Goal: Understand process/instructions: Learn how to perform a task or action

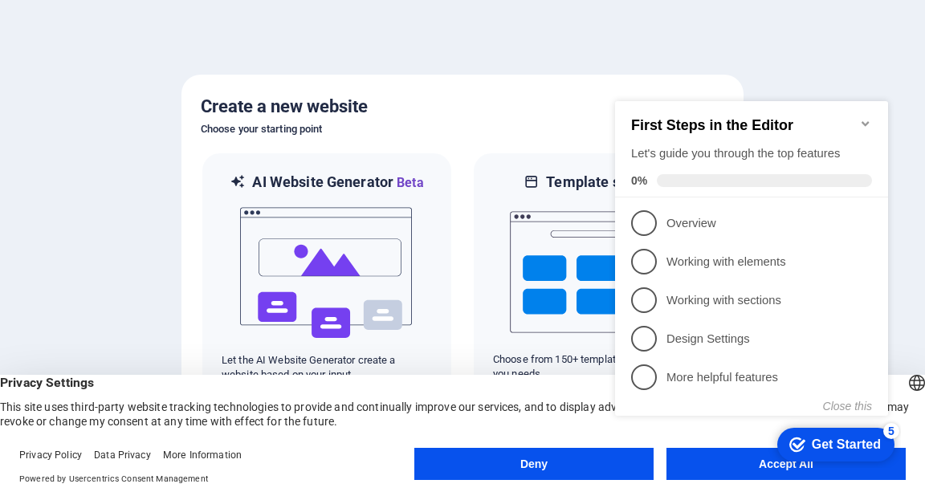
click at [562, 467] on button "Deny" at bounding box center [533, 464] width 239 height 32
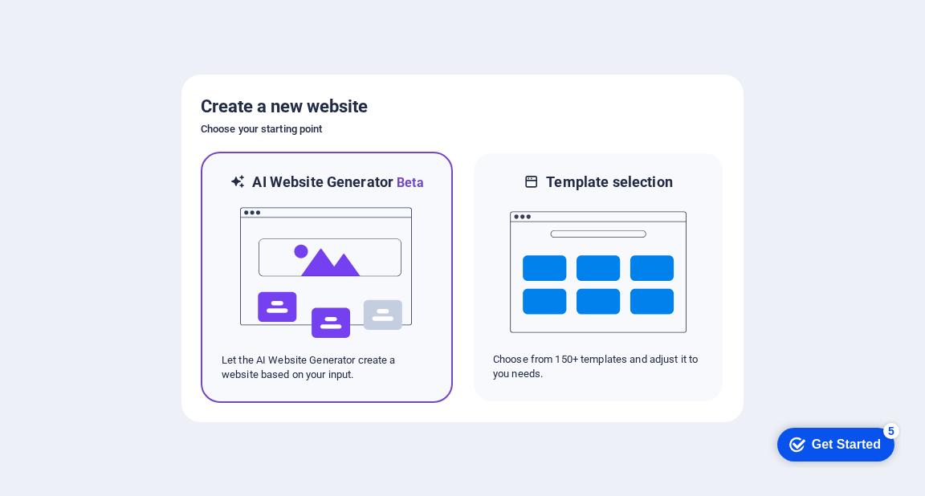
click at [334, 243] on img at bounding box center [327, 273] width 177 height 161
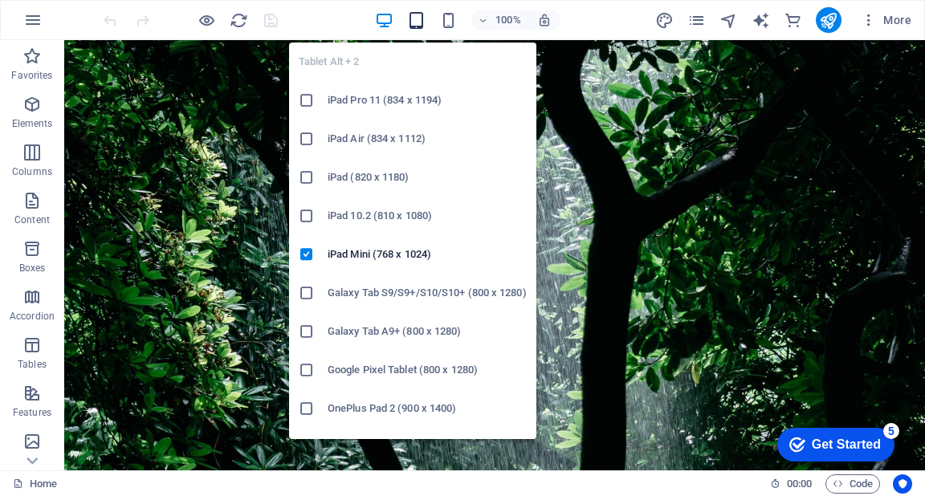
click at [415, 22] on icon "button" at bounding box center [416, 20] width 18 height 18
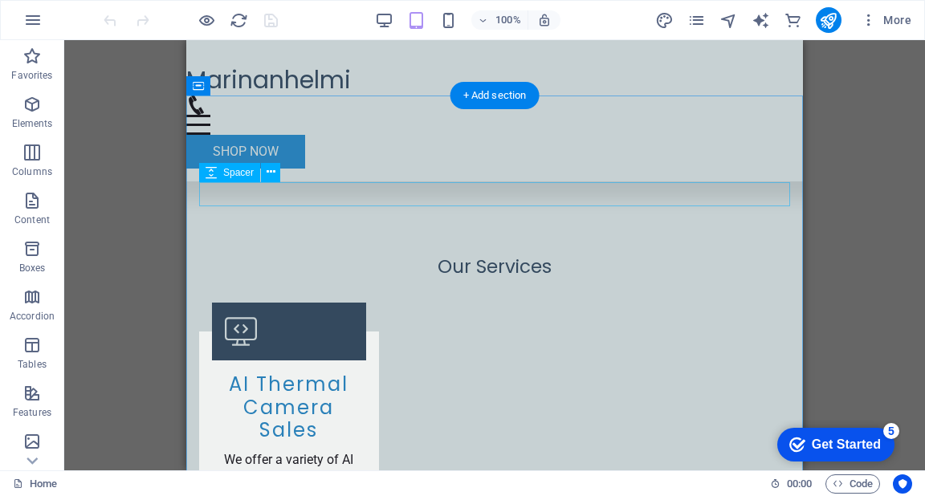
scroll to position [1573, 0]
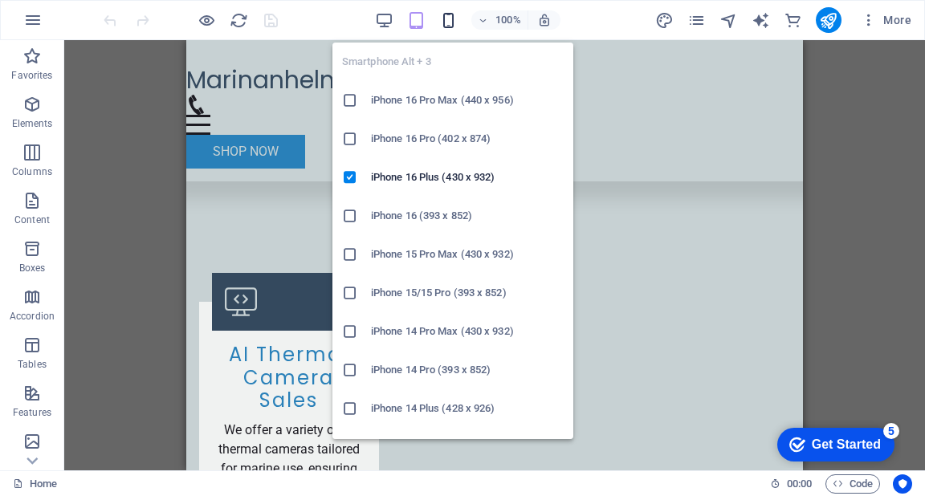
click at [449, 23] on icon "button" at bounding box center [448, 20] width 18 height 18
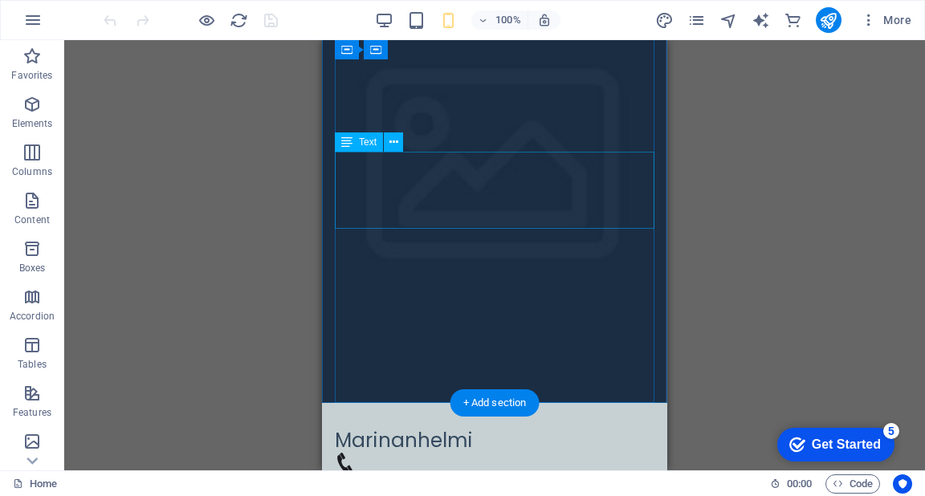
scroll to position [0, 0]
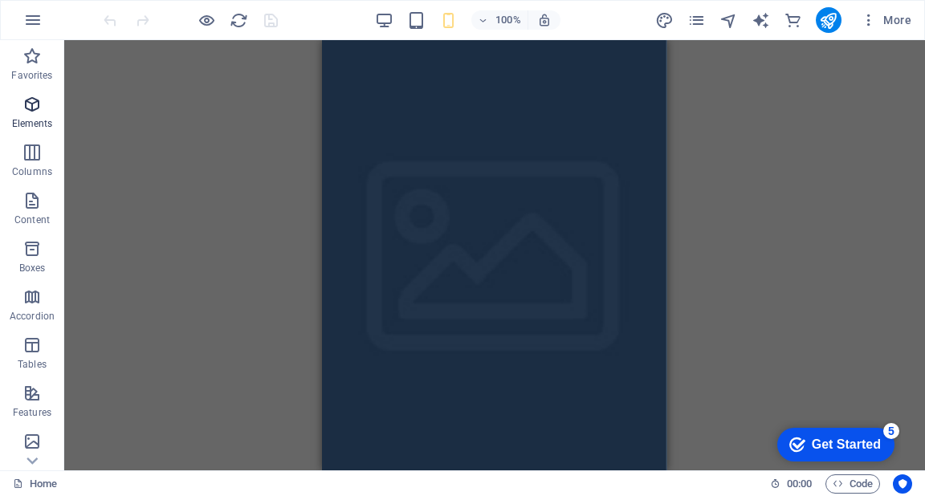
click at [36, 104] on icon "button" at bounding box center [31, 104] width 19 height 19
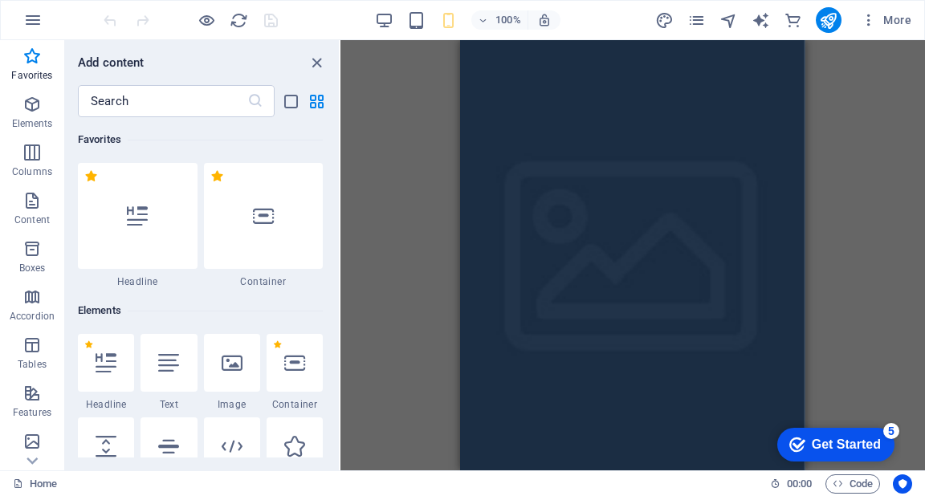
click at [830, 444] on div "Get Started" at bounding box center [846, 445] width 69 height 14
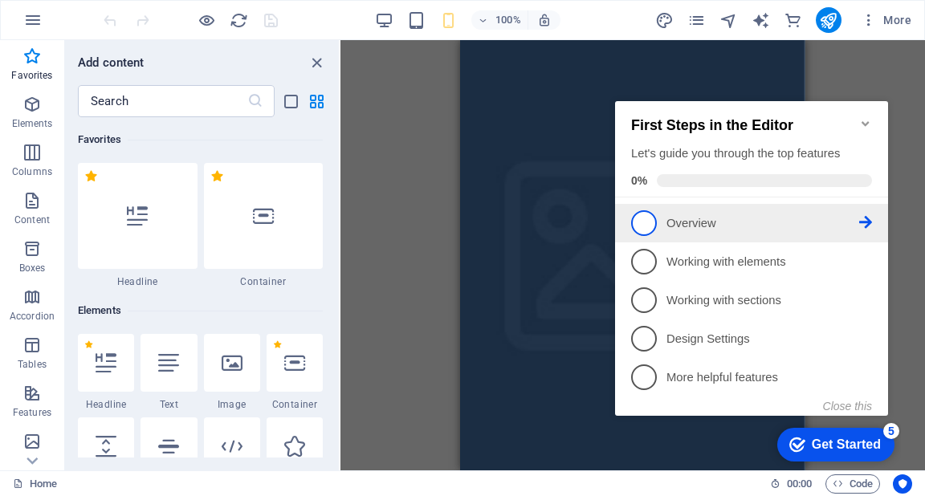
click at [645, 220] on span "1" at bounding box center [644, 223] width 26 height 26
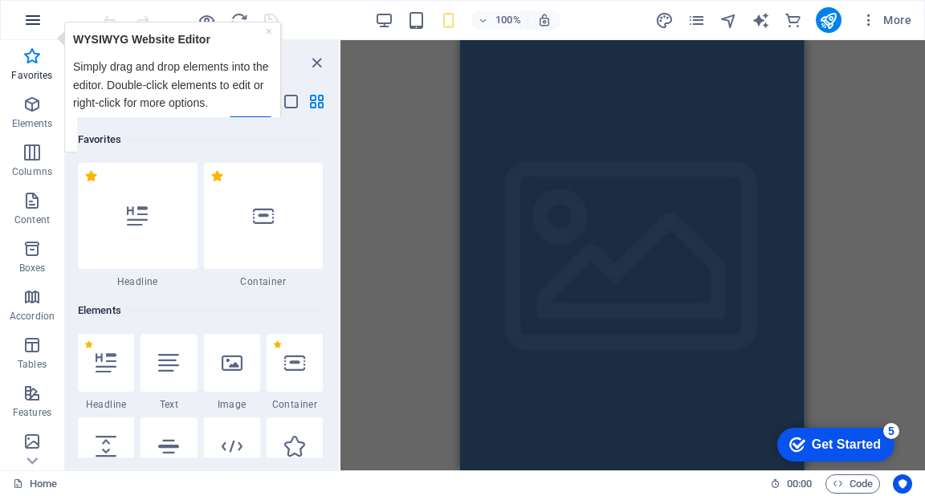
click at [31, 25] on icon "button" at bounding box center [32, 19] width 19 height 19
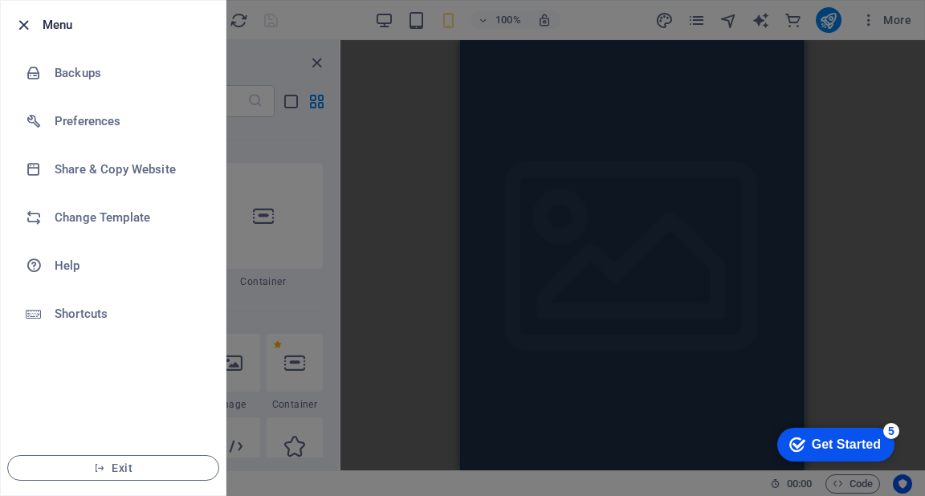
click at [26, 27] on icon "button" at bounding box center [23, 25] width 18 height 18
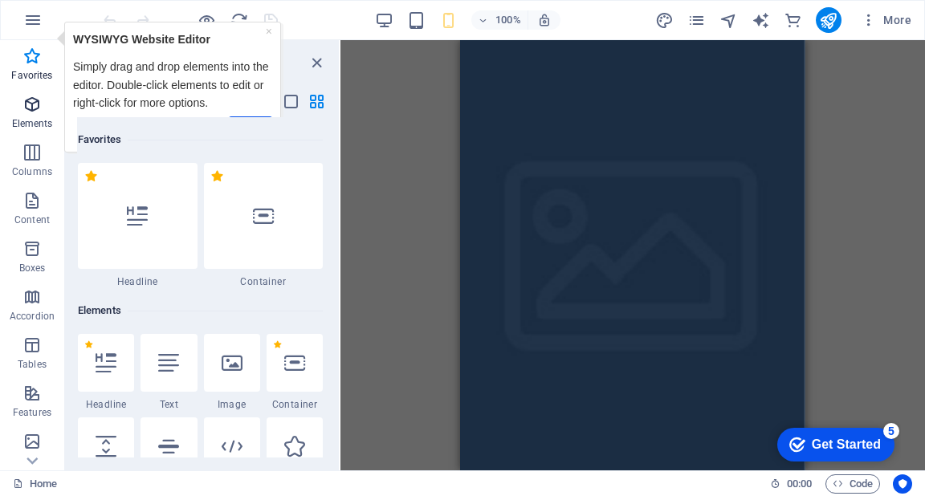
click at [33, 104] on icon "button" at bounding box center [31, 104] width 19 height 19
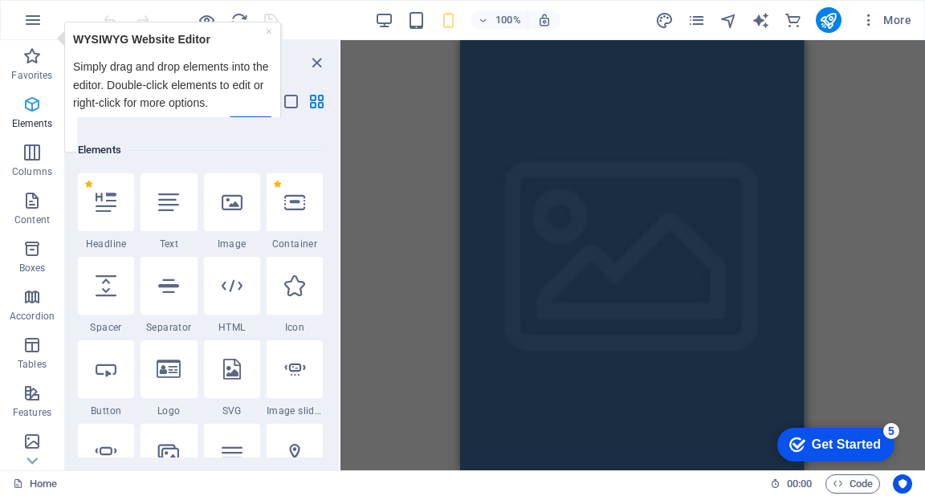
scroll to position [171, 0]
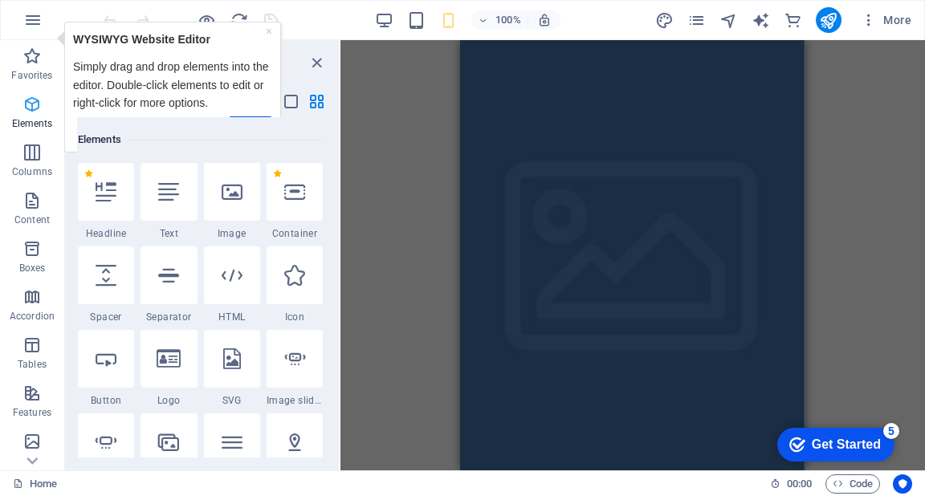
click at [33, 104] on icon "button" at bounding box center [31, 104] width 19 height 19
click at [32, 62] on icon "button" at bounding box center [31, 56] width 19 height 19
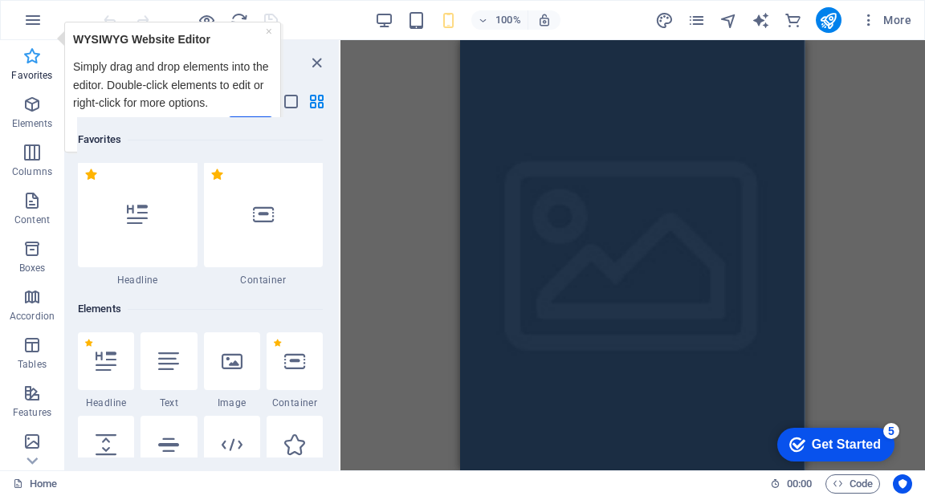
scroll to position [0, 0]
click at [316, 66] on icon "close panel" at bounding box center [317, 63] width 18 height 18
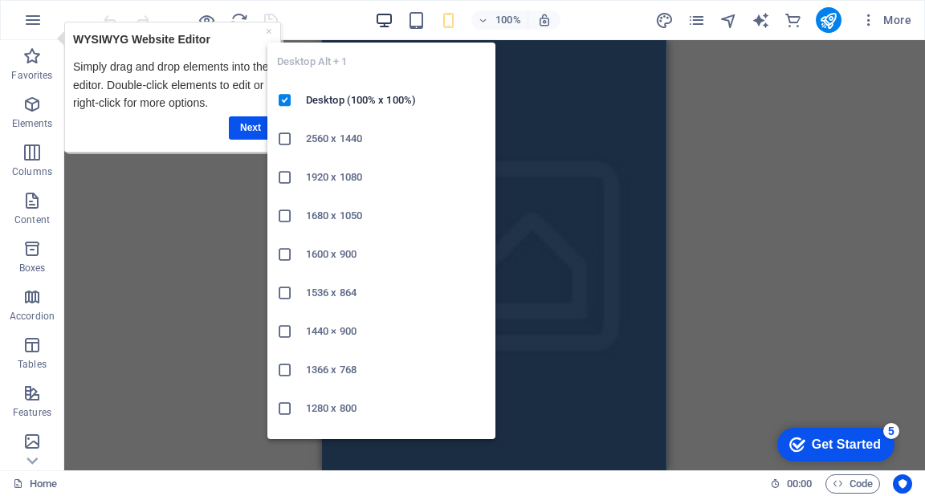
click at [390, 22] on icon "button" at bounding box center [384, 20] width 18 height 18
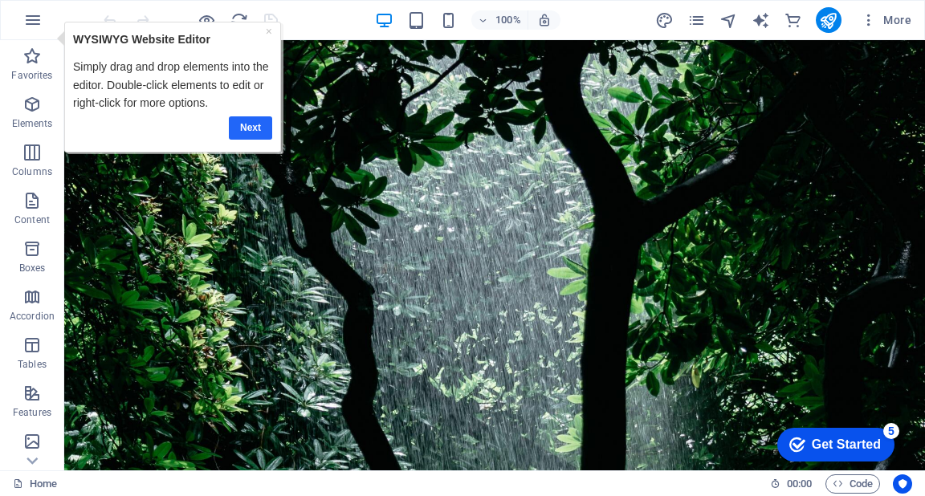
click at [254, 124] on link "Next" at bounding box center [249, 127] width 43 height 23
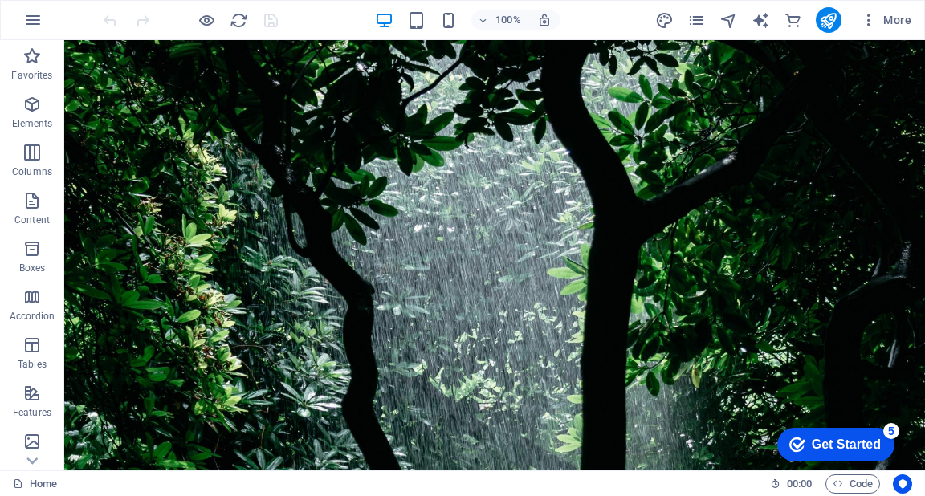
click at [859, 438] on div "Get Started" at bounding box center [846, 445] width 69 height 14
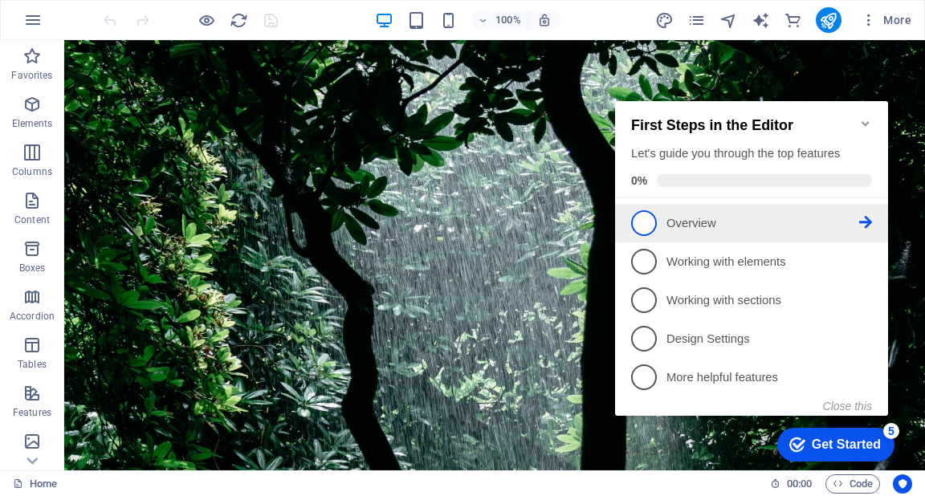
click at [864, 217] on icon at bounding box center [865, 222] width 13 height 13
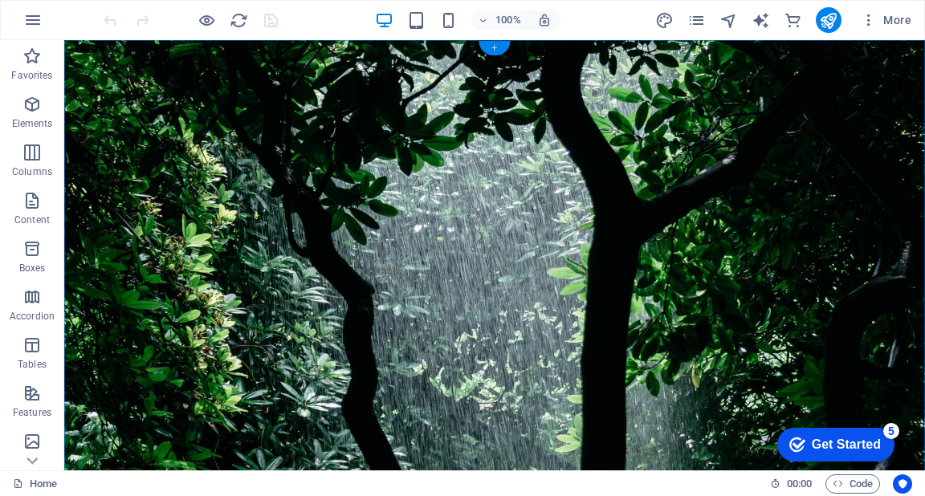
click at [497, 50] on div "+" at bounding box center [494, 48] width 31 height 14
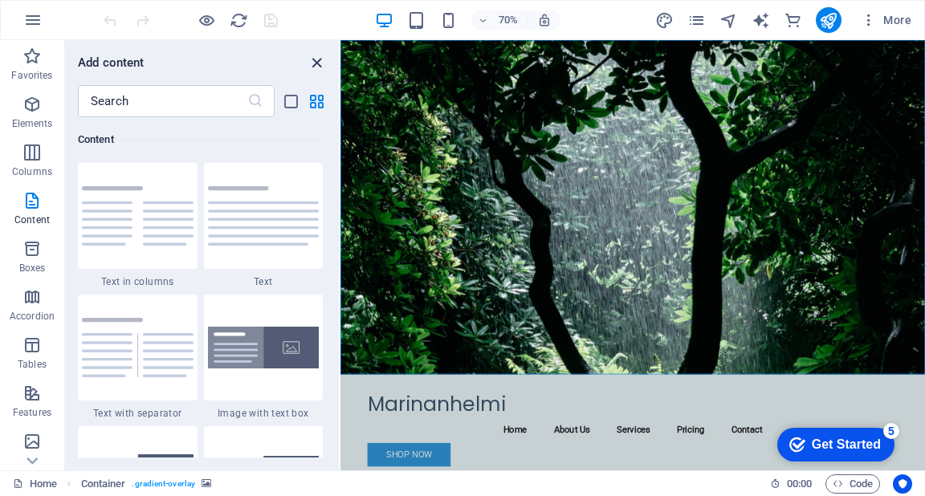
click at [312, 61] on icon "close panel" at bounding box center [317, 63] width 18 height 18
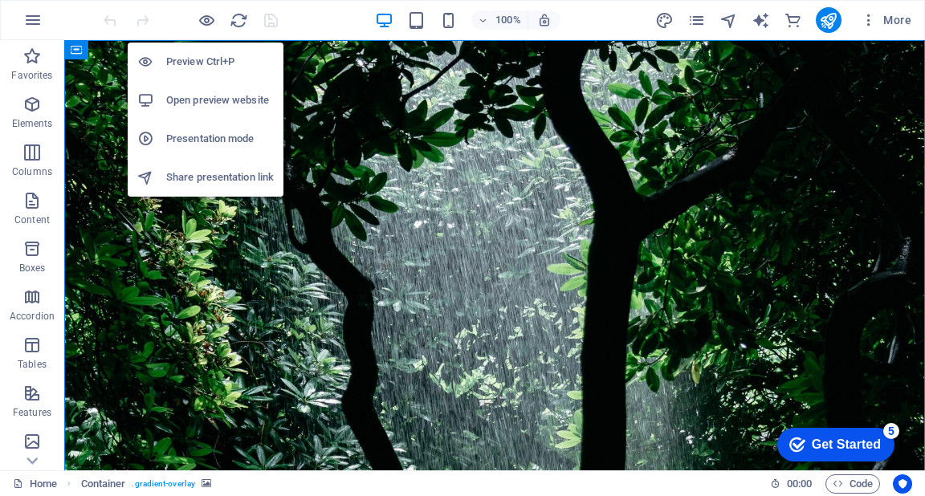
click at [211, 58] on h6 "Preview Ctrl+P" at bounding box center [220, 61] width 108 height 19
